Goal: Task Accomplishment & Management: Complete application form

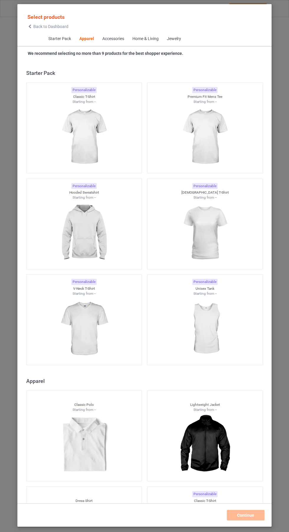
scroll to position [315, 0]
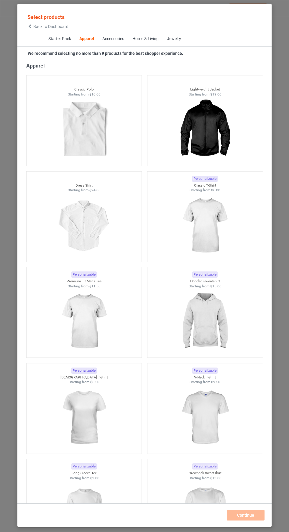
click at [224, 234] on img at bounding box center [204, 226] width 53 height 66
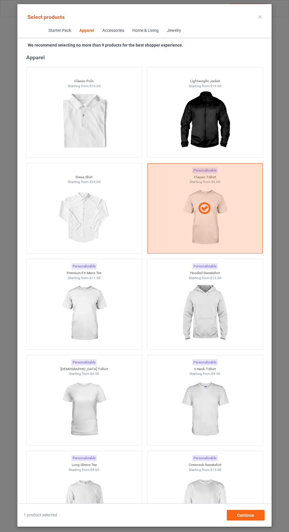
click at [102, 419] on img at bounding box center [83, 409] width 53 height 66
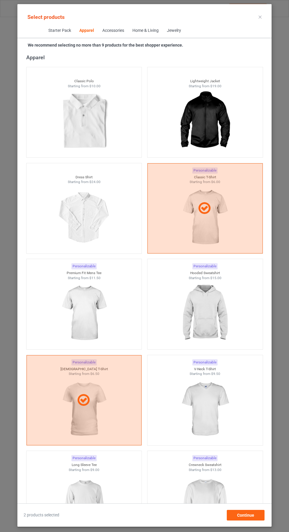
click at [208, 314] on img at bounding box center [204, 313] width 53 height 66
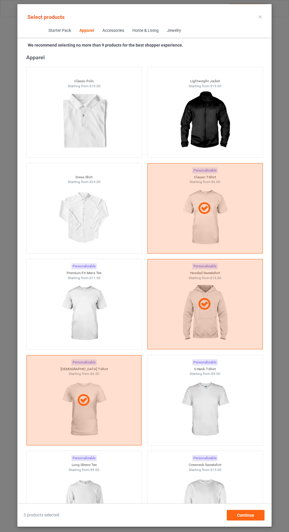
click at [219, 507] on img at bounding box center [204, 505] width 53 height 66
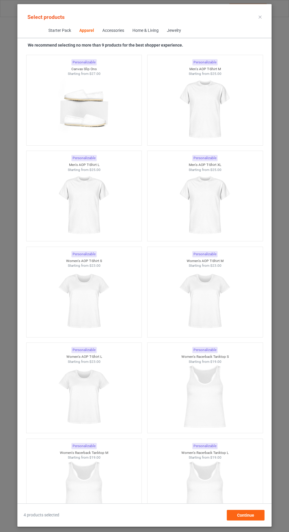
scroll to position [2381, 0]
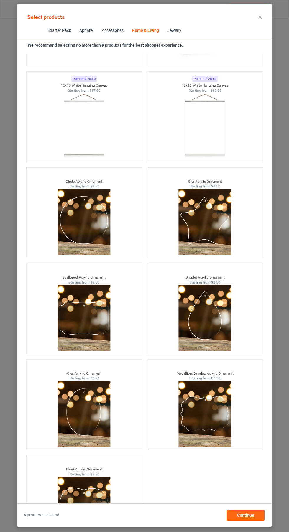
scroll to position [44, 0]
click at [259, 520] on div "Continue" at bounding box center [245, 515] width 38 height 11
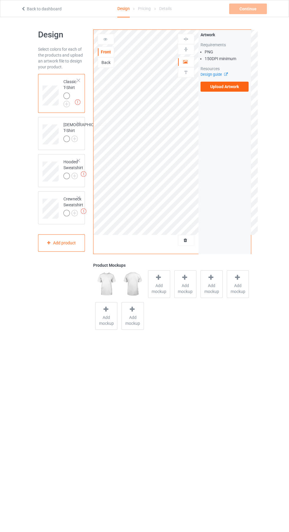
click at [0, 0] on img at bounding box center [0, 0] width 0 height 0
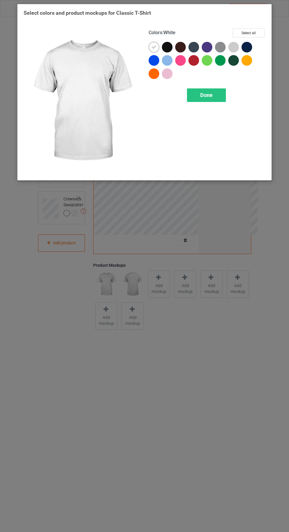
click at [252, 45] on div at bounding box center [247, 48] width 13 height 13
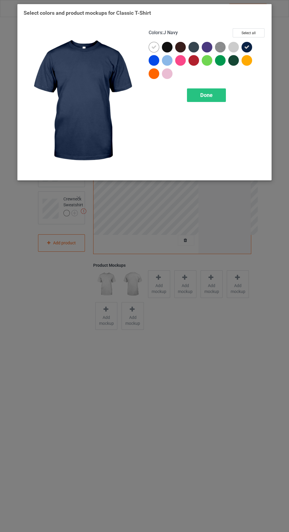
click at [152, 46] on icon at bounding box center [153, 46] width 5 height 5
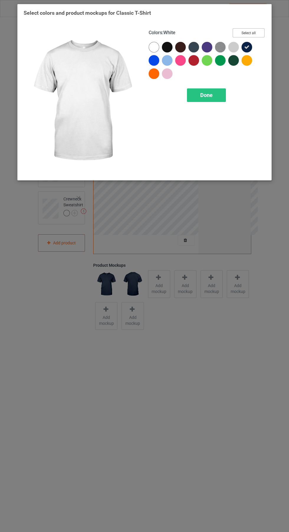
click at [258, 31] on button "Select all" at bounding box center [248, 32] width 32 height 9
click at [152, 46] on icon at bounding box center [153, 46] width 5 height 5
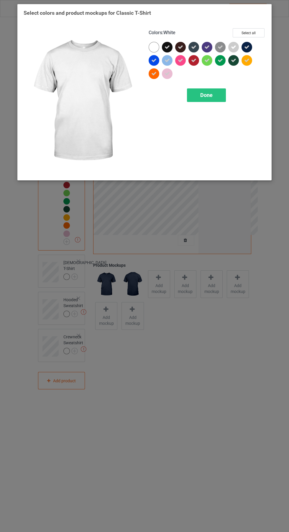
click at [233, 47] on icon at bounding box center [233, 46] width 5 height 5
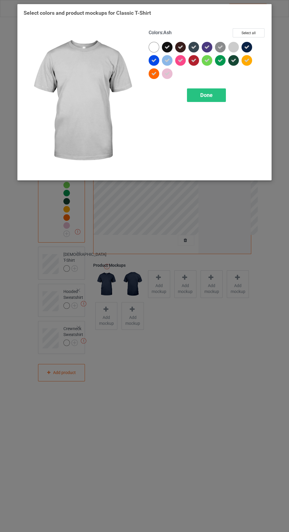
click at [207, 60] on icon at bounding box center [206, 60] width 5 height 5
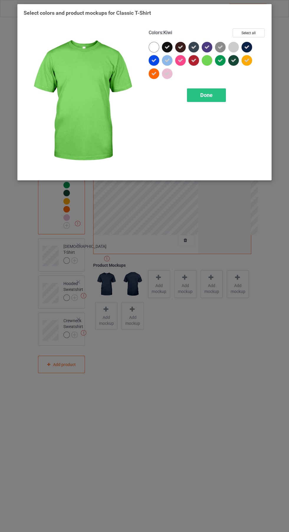
click at [167, 60] on icon at bounding box center [166, 60] width 5 height 5
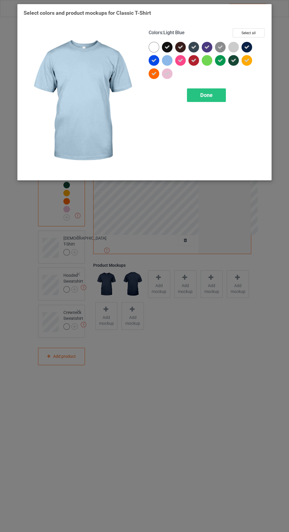
click at [167, 73] on icon at bounding box center [166, 73] width 5 height 5
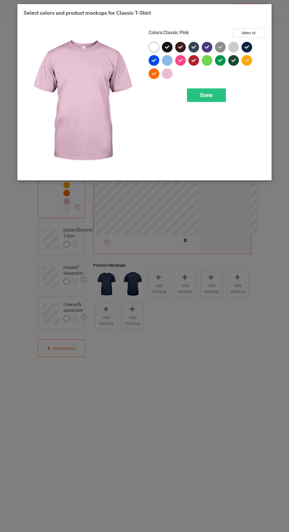
click at [221, 98] on div "Done" at bounding box center [206, 95] width 39 height 14
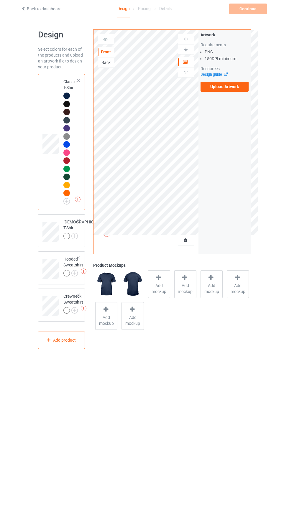
click at [240, 88] on label "Upload Artwork" at bounding box center [224, 87] width 48 height 10
click at [0, 0] on input "Upload Artwork" at bounding box center [0, 0] width 0 height 0
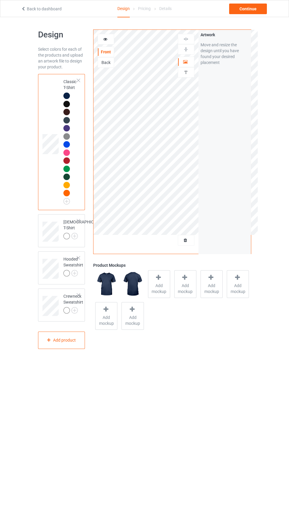
click at [106, 39] on icon at bounding box center [105, 38] width 5 height 4
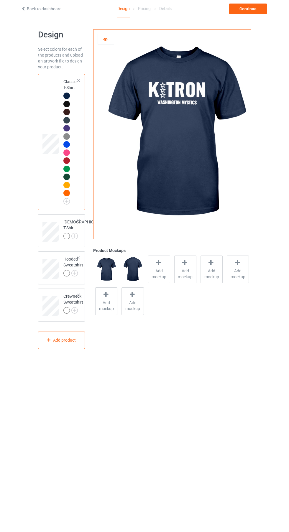
click at [0, 0] on img at bounding box center [0, 0] width 0 height 0
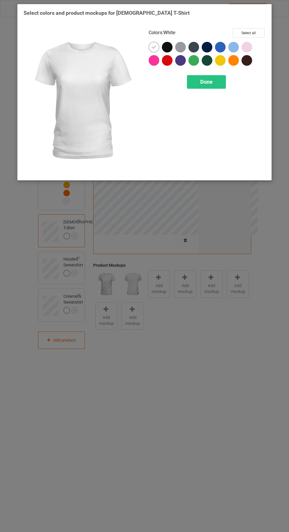
click at [156, 49] on icon at bounding box center [153, 46] width 5 height 5
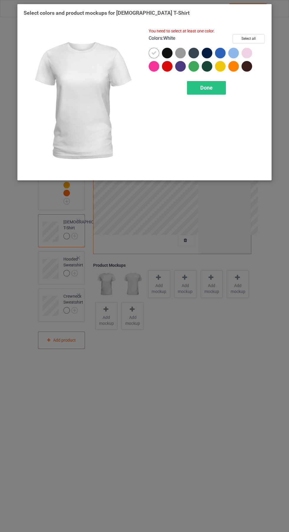
click at [170, 54] on div at bounding box center [167, 53] width 11 height 11
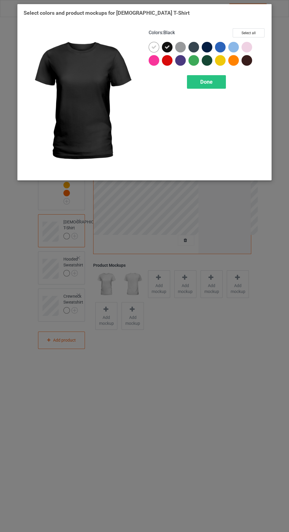
click at [154, 47] on icon at bounding box center [153, 46] width 5 height 5
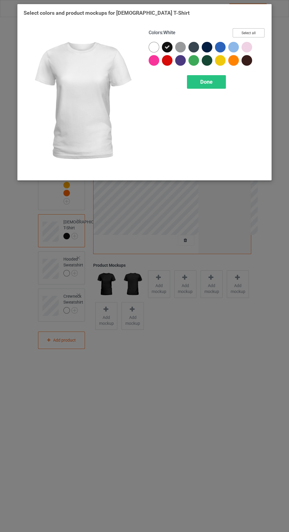
click at [257, 36] on button "Select all" at bounding box center [248, 32] width 32 height 9
click at [167, 47] on icon at bounding box center [166, 46] width 5 height 5
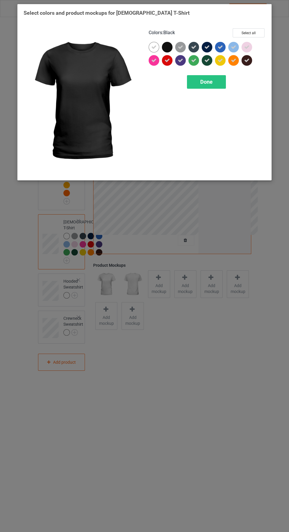
click at [155, 45] on icon at bounding box center [153, 46] width 5 height 5
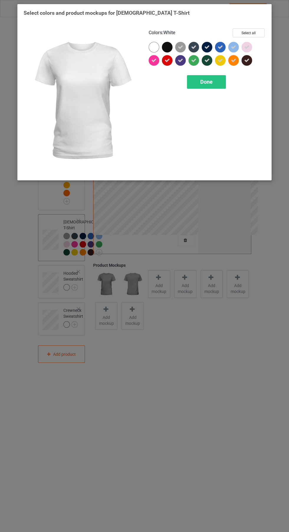
click at [168, 47] on div at bounding box center [167, 47] width 11 height 11
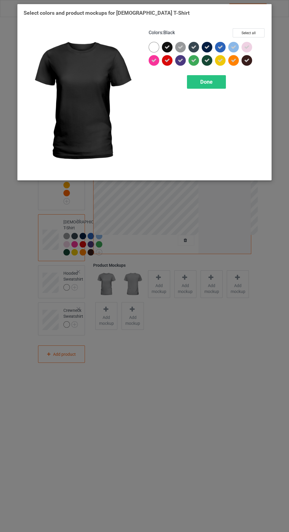
click at [180, 47] on icon at bounding box center [180, 46] width 5 height 5
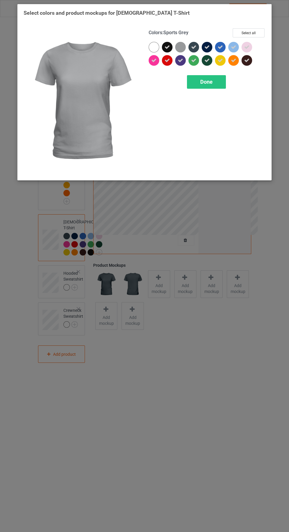
click at [194, 47] on icon at bounding box center [193, 46] width 5 height 5
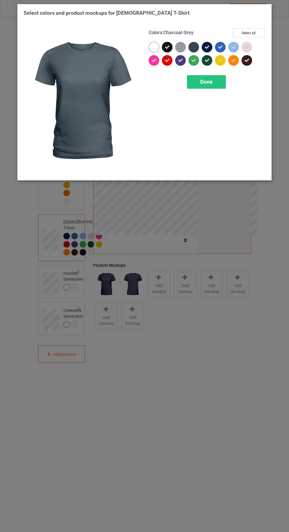
click at [180, 49] on div at bounding box center [180, 47] width 11 height 11
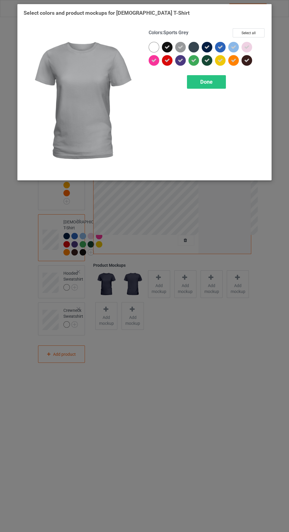
click at [196, 49] on div at bounding box center [193, 47] width 11 height 11
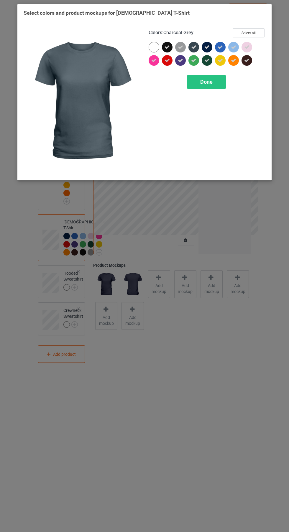
click at [254, 47] on div at bounding box center [247, 48] width 13 height 13
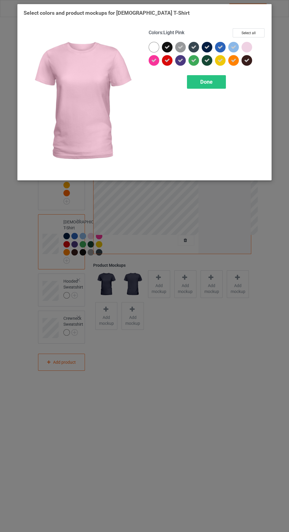
click at [219, 86] on div "Done" at bounding box center [206, 82] width 39 height 14
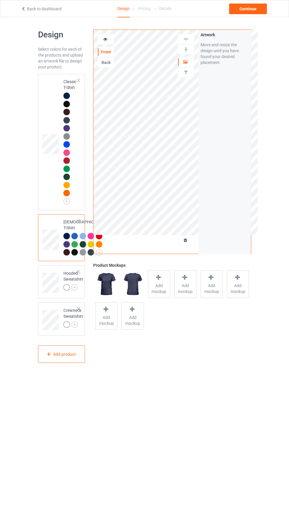
click at [0, 0] on img at bounding box center [0, 0] width 0 height 0
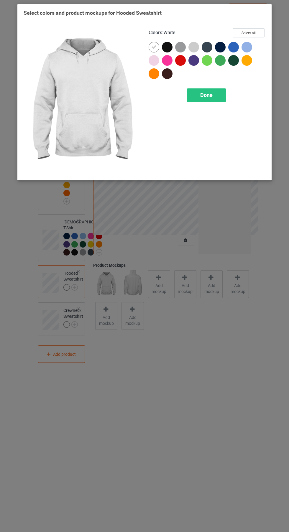
click at [173, 47] on div at bounding box center [168, 48] width 13 height 13
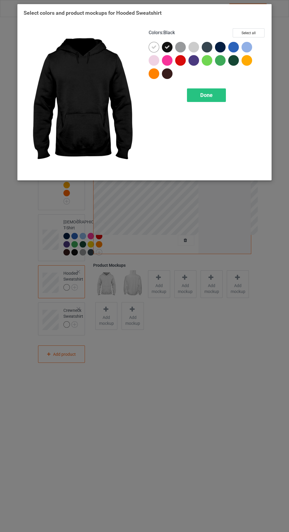
click at [156, 48] on icon at bounding box center [153, 46] width 5 height 5
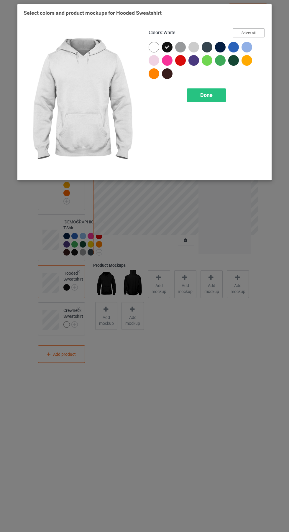
click at [260, 37] on button "Select all" at bounding box center [248, 32] width 32 height 9
click at [154, 47] on icon at bounding box center [153, 46] width 5 height 5
click at [194, 47] on icon at bounding box center [193, 46] width 5 height 5
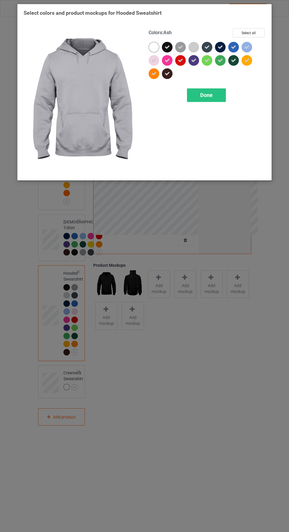
click at [151, 60] on icon at bounding box center [153, 60] width 5 height 5
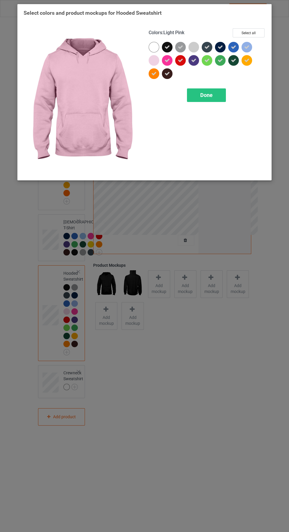
click at [247, 47] on icon at bounding box center [246, 46] width 5 height 5
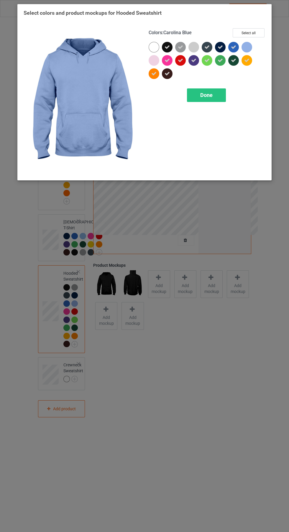
click at [217, 98] on div "Done" at bounding box center [206, 95] width 39 height 14
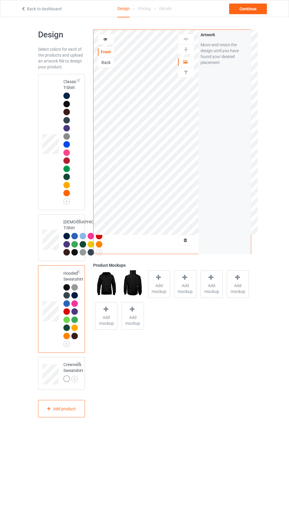
click at [0, 0] on img at bounding box center [0, 0] width 0 height 0
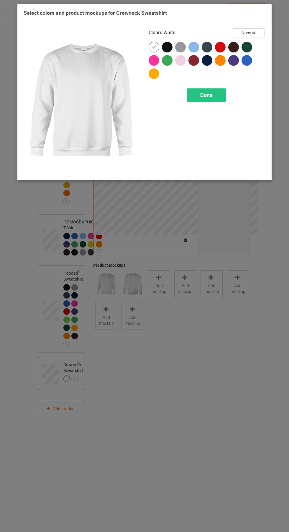
click at [154, 47] on icon at bounding box center [153, 46] width 5 height 5
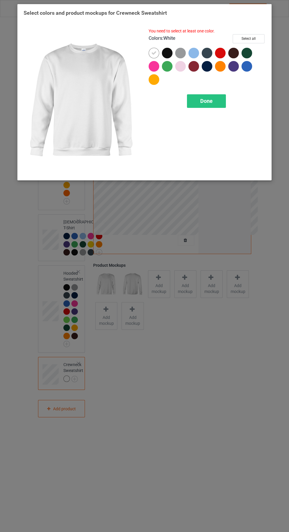
click at [166, 48] on div at bounding box center [167, 53] width 11 height 11
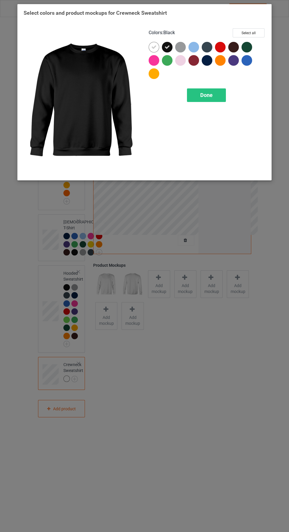
click at [154, 49] on icon at bounding box center [153, 46] width 5 height 5
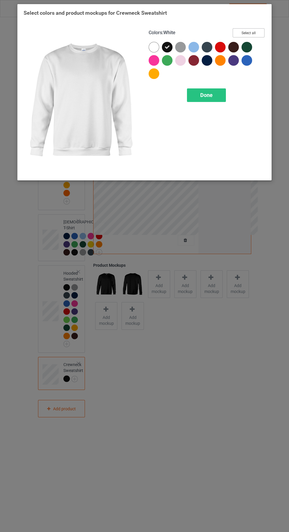
click at [257, 31] on button "Select all" at bounding box center [248, 32] width 32 height 9
click at [153, 47] on icon at bounding box center [153, 46] width 5 height 5
click at [180, 47] on icon at bounding box center [180, 46] width 5 height 5
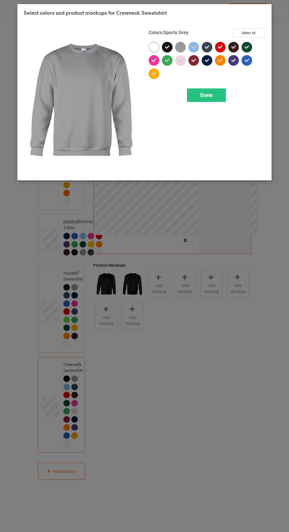
click at [178, 61] on icon at bounding box center [180, 60] width 5 height 5
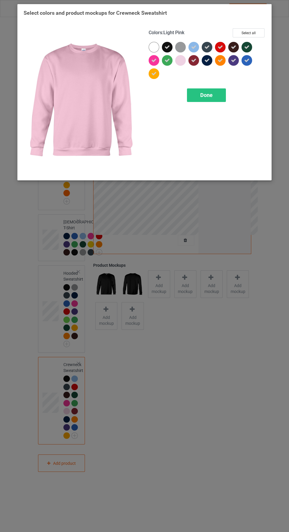
click at [194, 49] on icon at bounding box center [193, 46] width 5 height 5
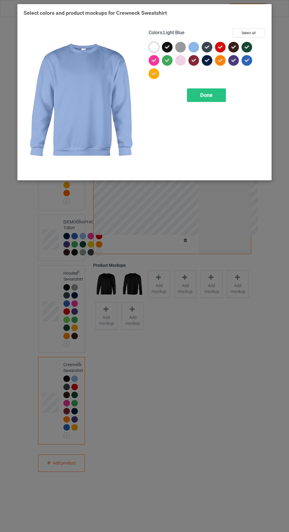
click at [215, 95] on div "Done" at bounding box center [206, 95] width 39 height 14
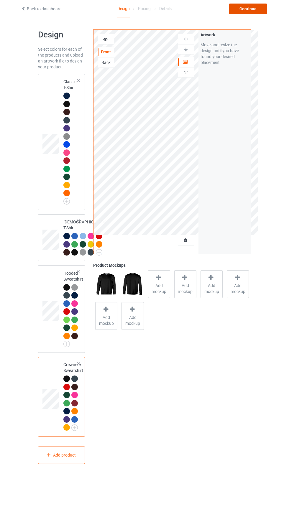
click at [259, 10] on div "Continue" at bounding box center [248, 9] width 38 height 11
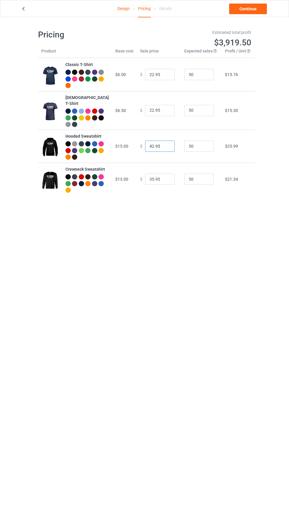
click at [148, 141] on input "42.95" at bounding box center [159, 145] width 29 height 11
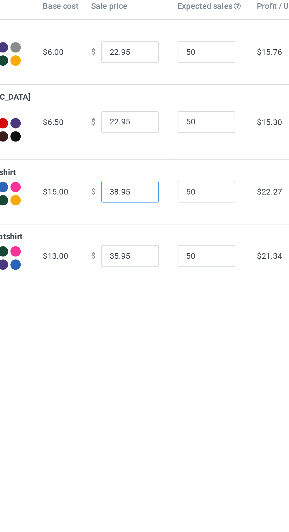
type input "38.95"
click at [146, 179] on input "35.95" at bounding box center [159, 178] width 29 height 11
type input "34.95"
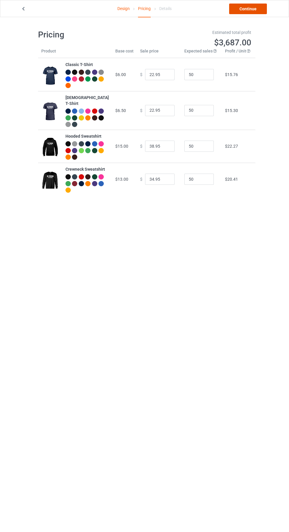
click at [257, 12] on link "Continue" at bounding box center [248, 9] width 38 height 11
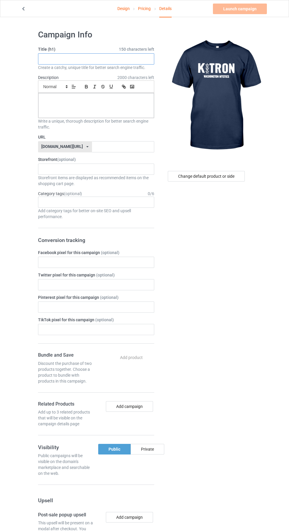
click at [140, 57] on input "text" at bounding box center [96, 58] width 116 height 11
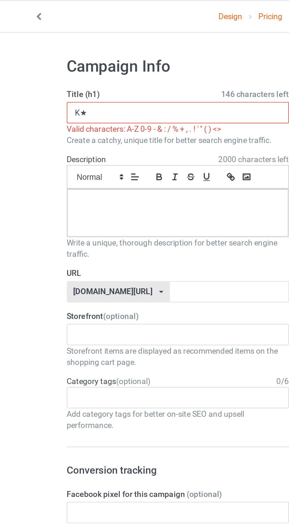
type input "K"
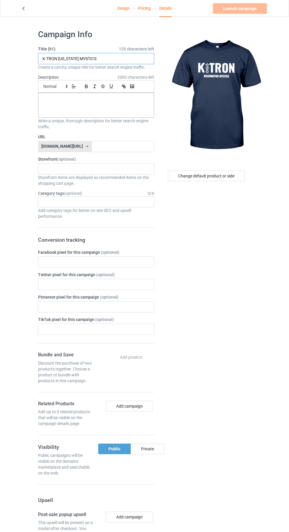
type input "K-TRON [US_STATE] MYSTICS"
click at [136, 110] on div at bounding box center [95, 105] width 115 height 25
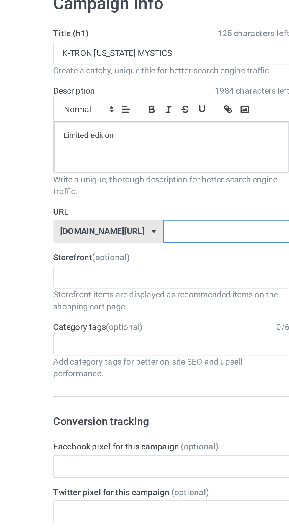
click at [115, 148] on input "text" at bounding box center [123, 146] width 62 height 11
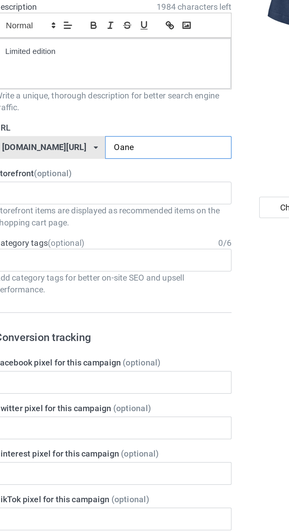
type input "Oaneu"
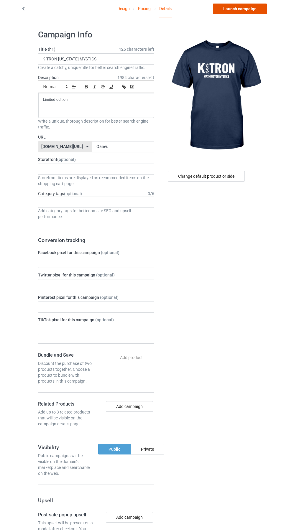
click at [251, 12] on link "Launch campaign" at bounding box center [240, 9] width 54 height 11
